Goal: Communication & Community: Participate in discussion

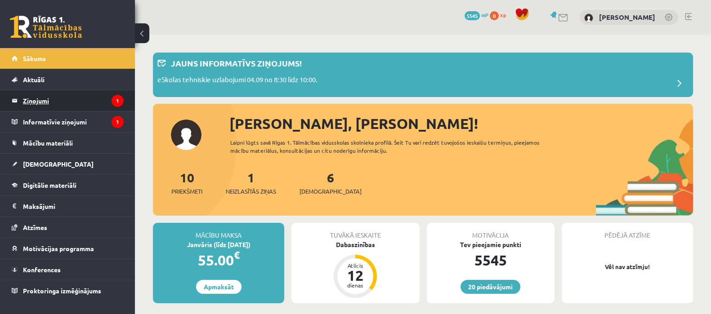
click at [27, 102] on legend "Ziņojumi 1" at bounding box center [73, 100] width 101 height 21
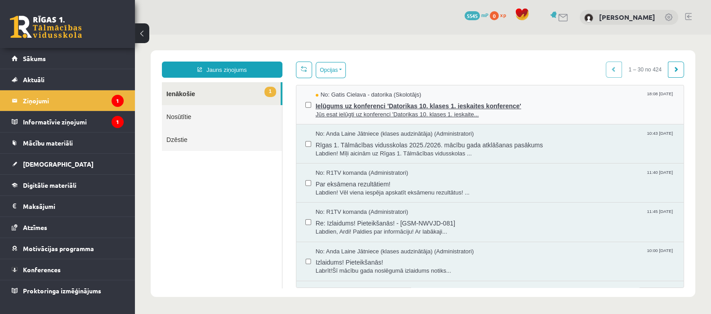
click at [433, 106] on span "Ielūgums uz konferenci 'Datorikas 10. klases 1. ieskaites konference'" at bounding box center [495, 104] width 359 height 11
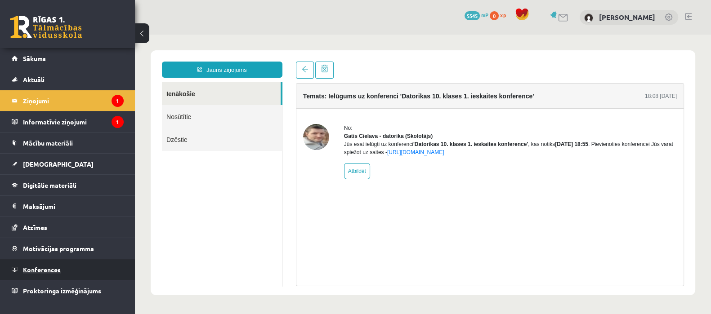
click at [39, 266] on span "Konferences" at bounding box center [42, 270] width 38 height 8
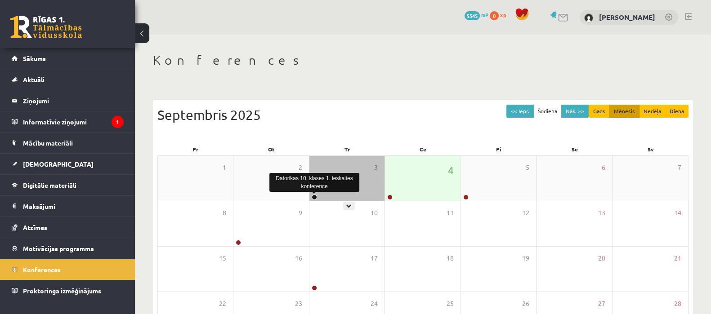
click at [314, 196] on link at bounding box center [314, 197] width 5 height 5
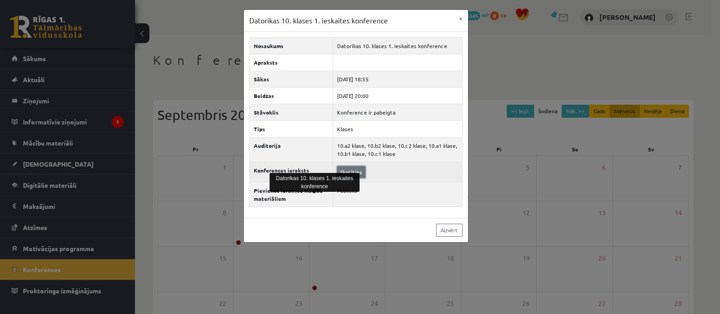
click at [358, 168] on link "Skatīties" at bounding box center [351, 172] width 28 height 12
